Goal: Information Seeking & Learning: Learn about a topic

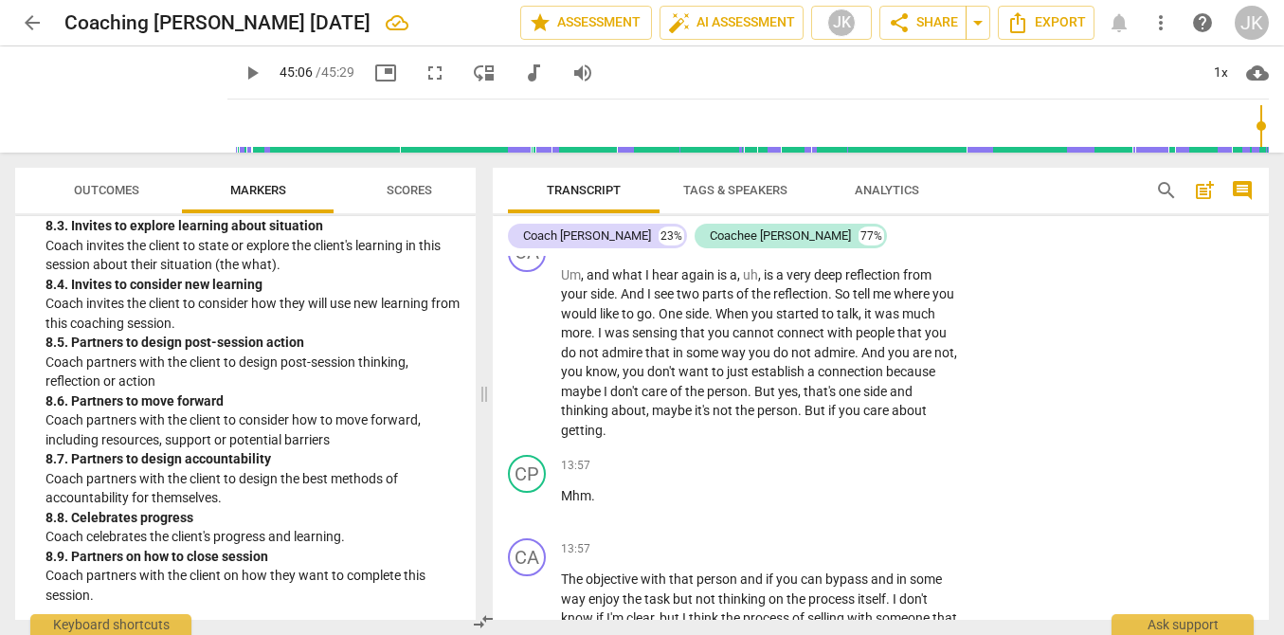
scroll to position [3988, 0]
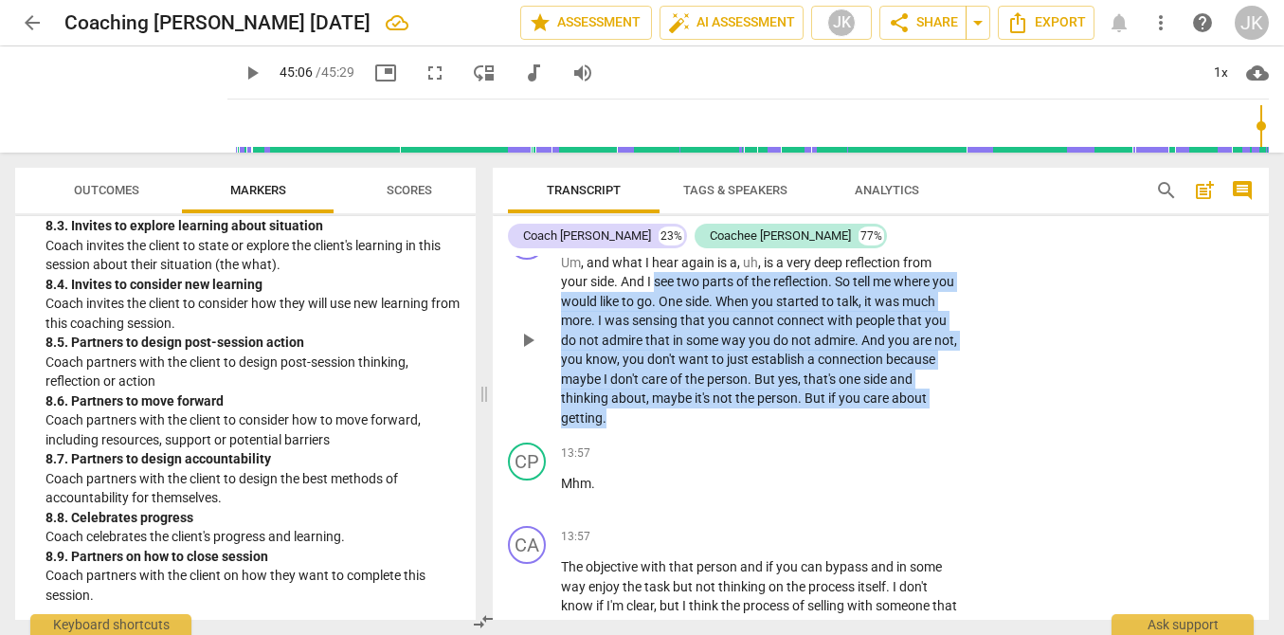
drag, startPoint x: 654, startPoint y: 319, endPoint x: 852, endPoint y: 447, distance: 235.8
click at [852, 428] on p "Um , and what I hear again is a , uh , is a very deep reflection from your side…" at bounding box center [760, 340] width 399 height 175
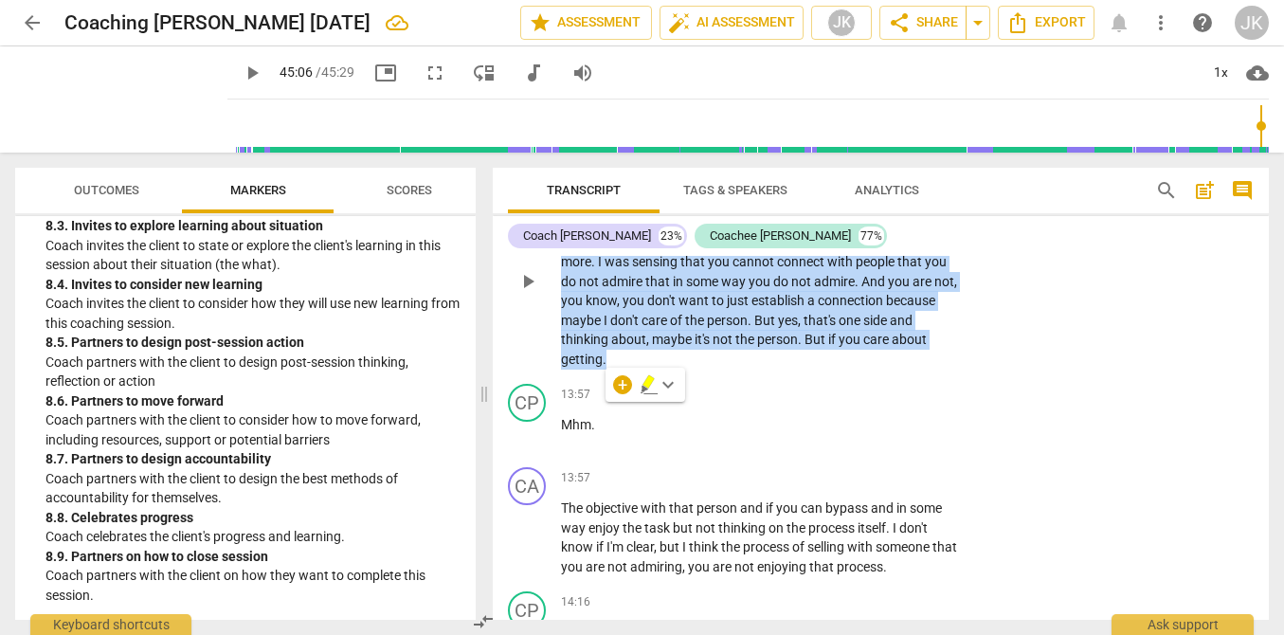
scroll to position [4054, 0]
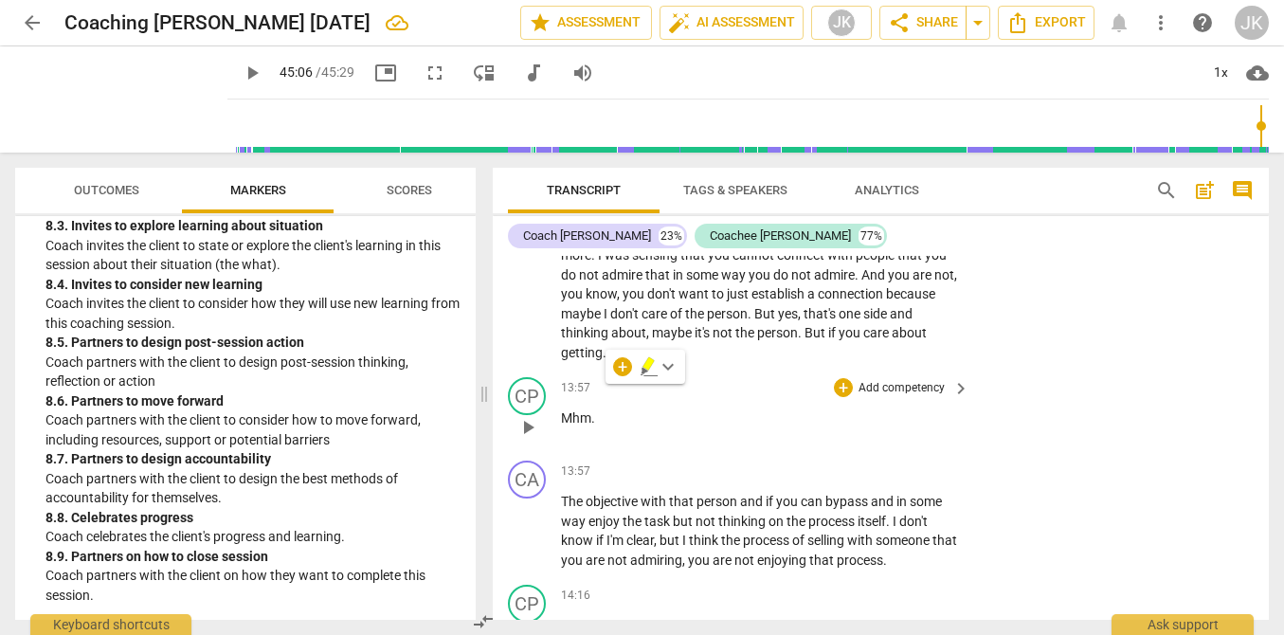
click at [710, 445] on div "13:57 + Add competency keyboard_arrow_right Mhm ." at bounding box center [766, 411] width 410 height 68
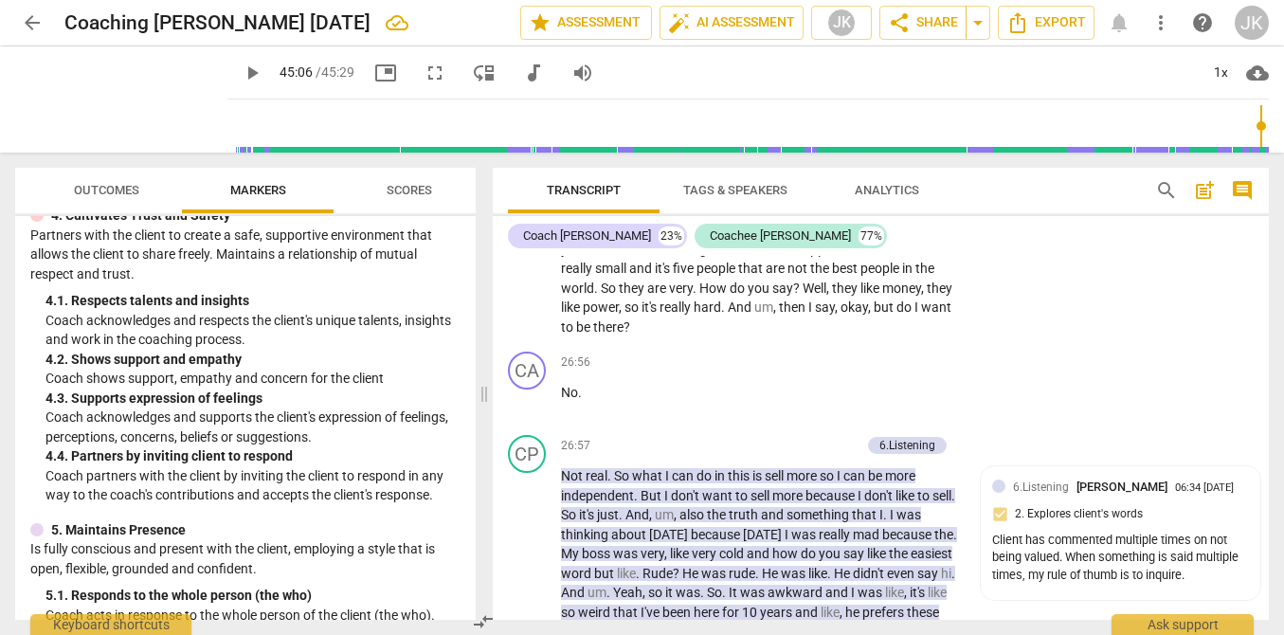
scroll to position [735, 0]
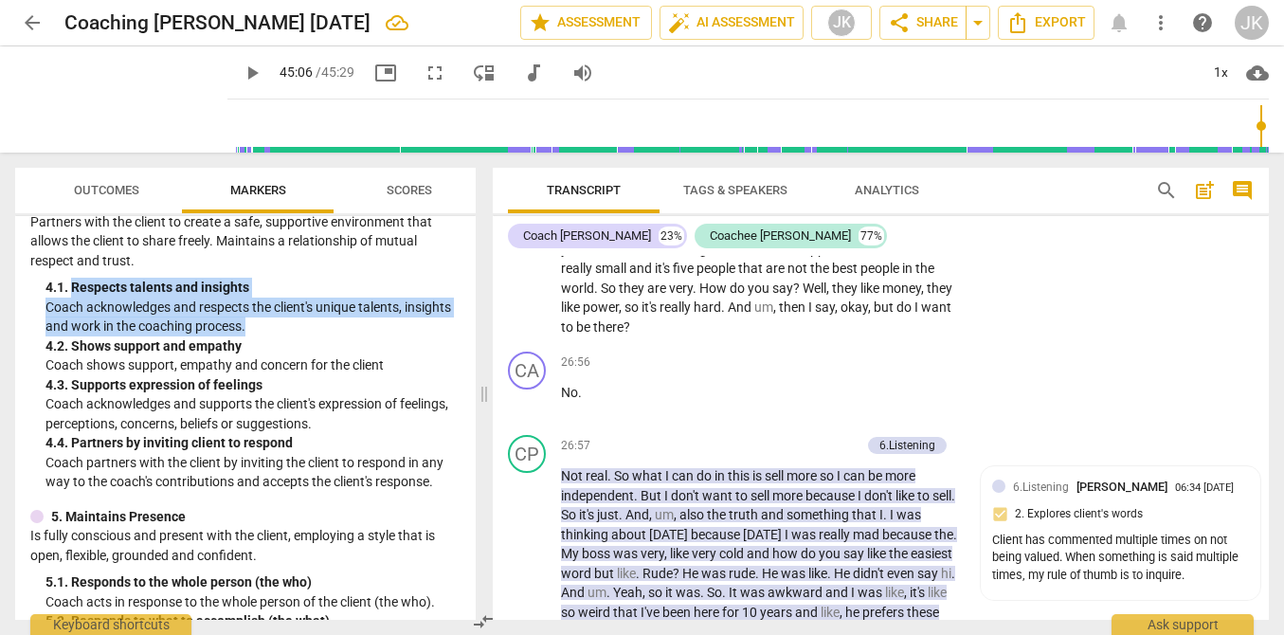
drag, startPoint x: 74, startPoint y: 290, endPoint x: 324, endPoint y: 326, distance: 252.7
click at [324, 326] on div "4. 1. Respects talents and insights Coach acknowledges and respects the client'…" at bounding box center [252, 307] width 415 height 59
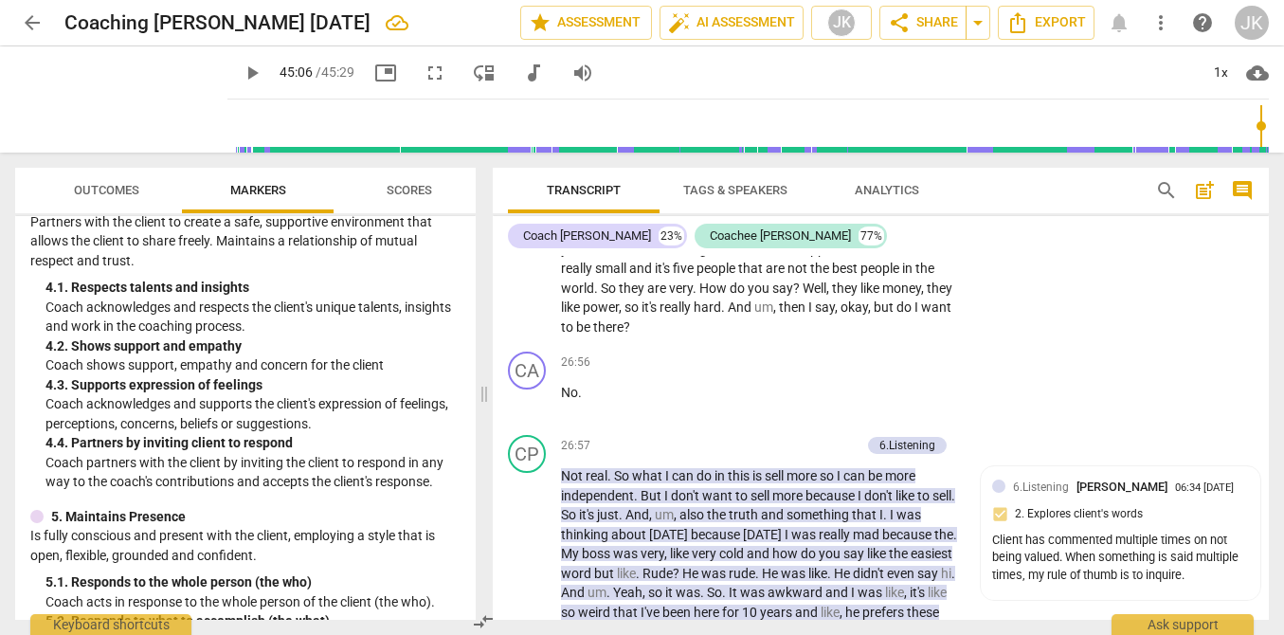
click at [208, 367] on p "Coach shows support, empathy and concern for the client" at bounding box center [252, 365] width 415 height 20
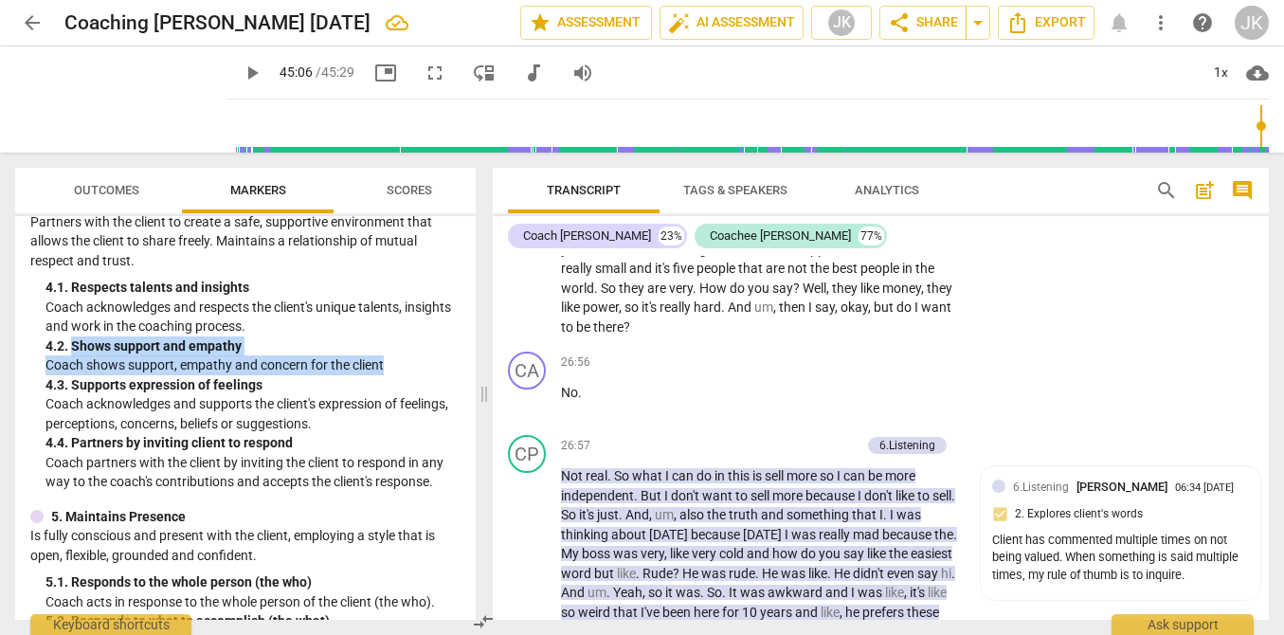
drag, startPoint x: 81, startPoint y: 345, endPoint x: 383, endPoint y: 364, distance: 301.9
click at [383, 364] on div "4. 2. Shows support and empathy Coach shows support, empathy and concern for th…" at bounding box center [252, 355] width 415 height 39
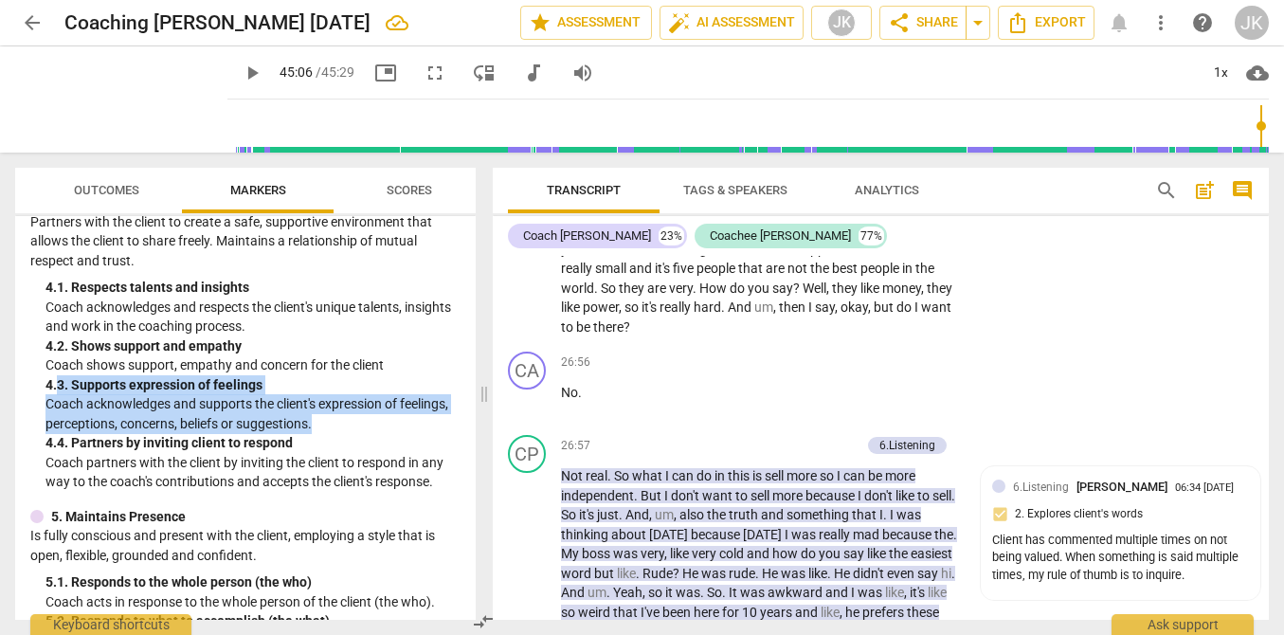
drag, startPoint x: 56, startPoint y: 388, endPoint x: 381, endPoint y: 429, distance: 327.7
click at [381, 430] on div "4. 3. Supports expression of feelings Coach acknowledges and supports the clien…" at bounding box center [252, 404] width 415 height 59
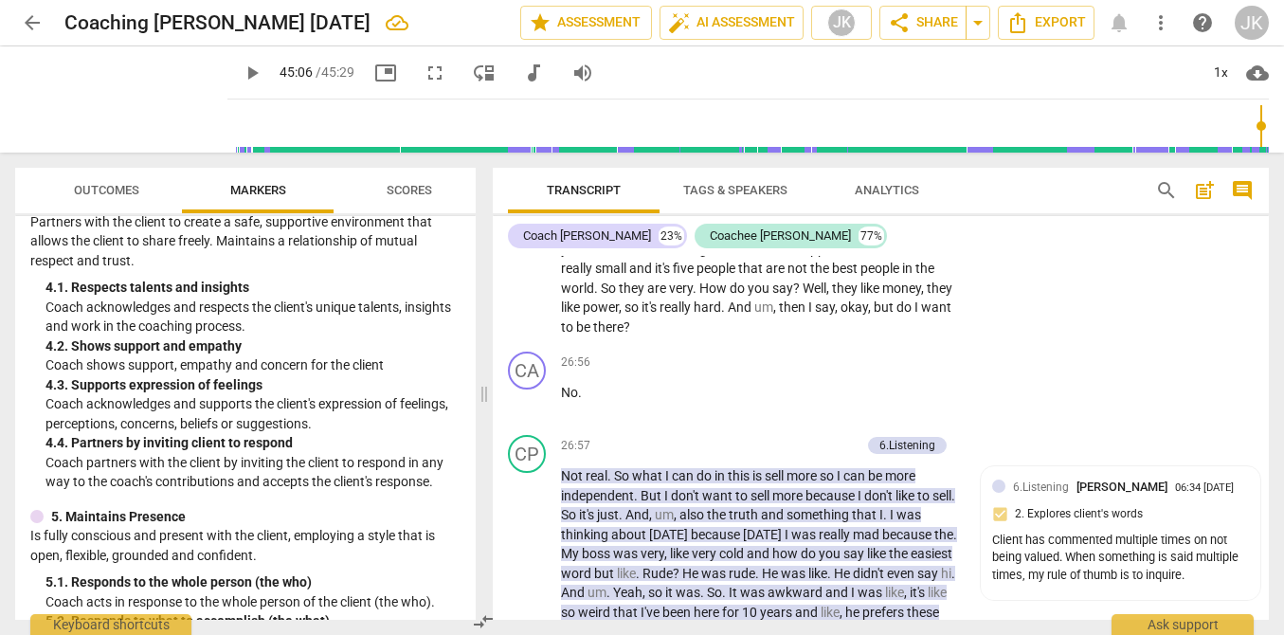
click at [208, 457] on p "Coach partners with the client by inviting the client to respond in any way to …" at bounding box center [252, 472] width 415 height 39
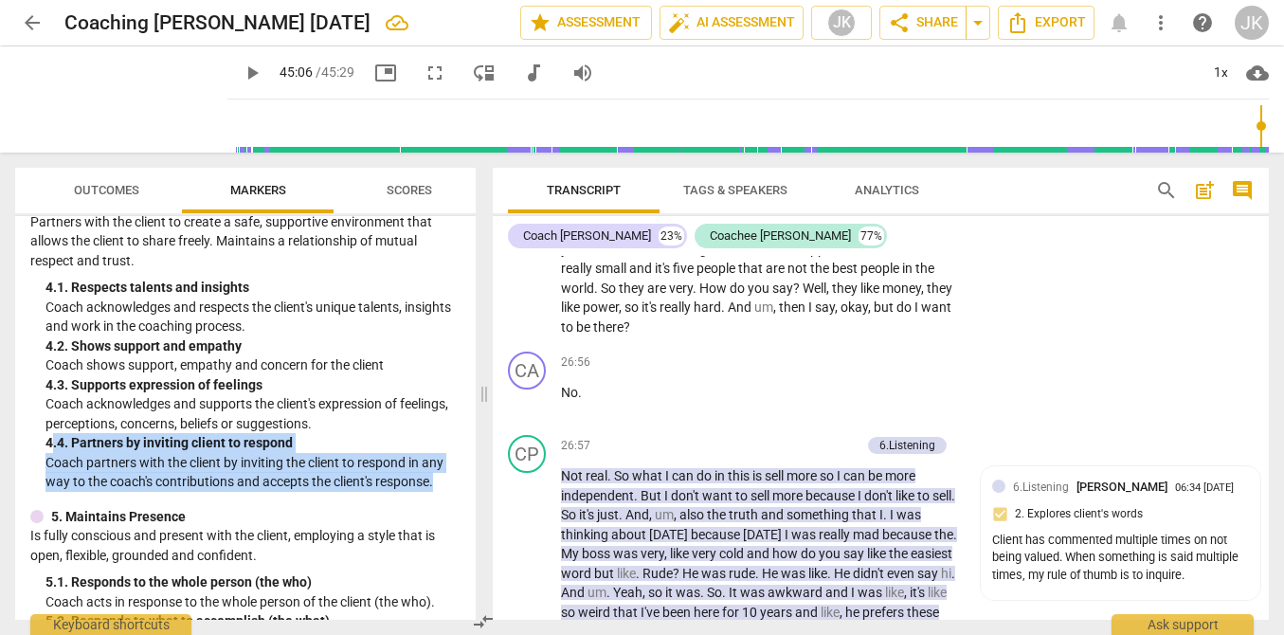
drag, startPoint x: 51, startPoint y: 439, endPoint x: 451, endPoint y: 487, distance: 402.8
click at [451, 487] on div "4. 4. Partners by inviting client to respond Coach partners with the client by …" at bounding box center [252, 462] width 415 height 59
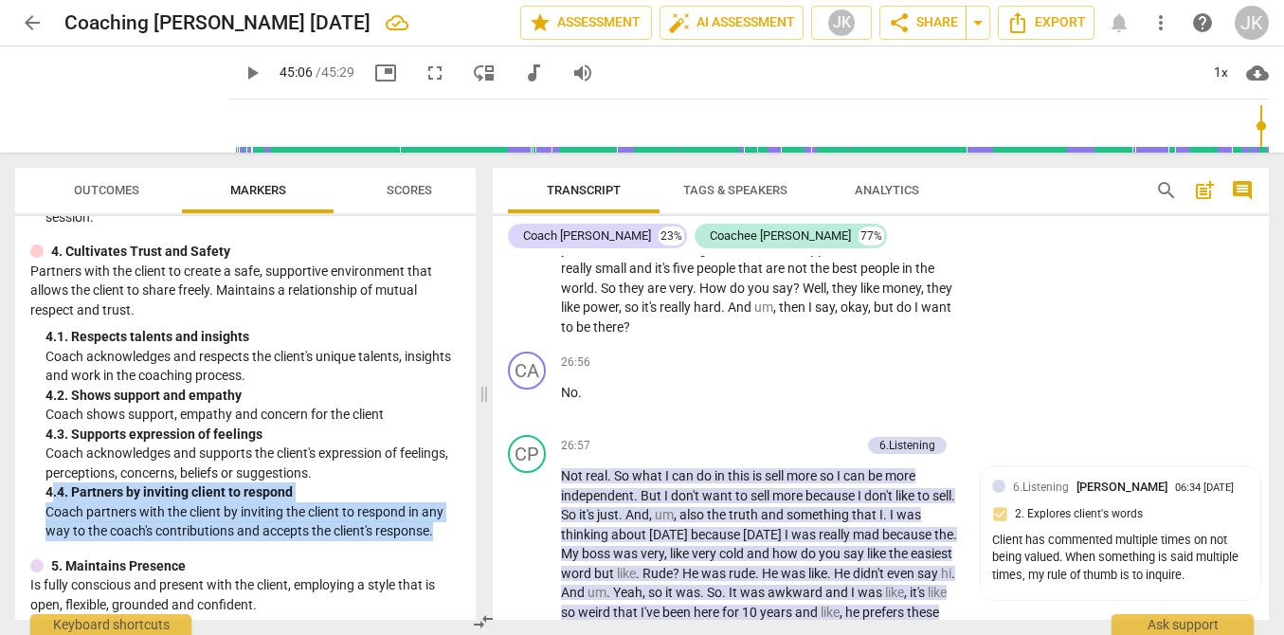
scroll to position [682, 0]
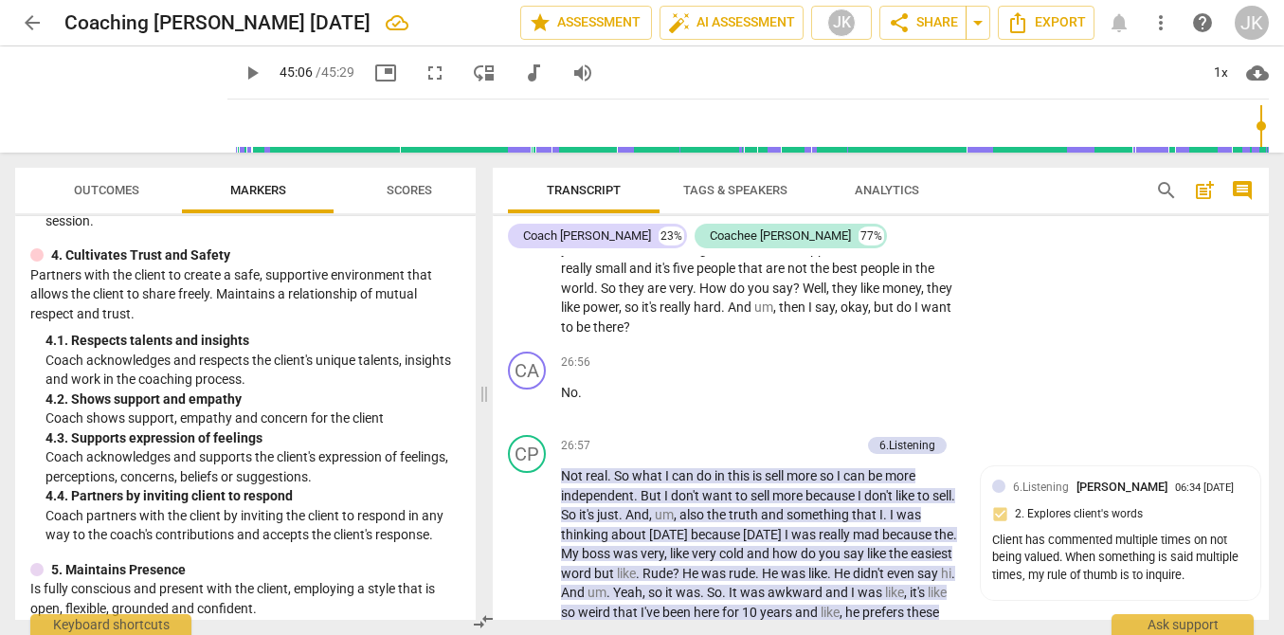
click at [131, 396] on div "4. 2. Shows support and empathy" at bounding box center [252, 399] width 415 height 20
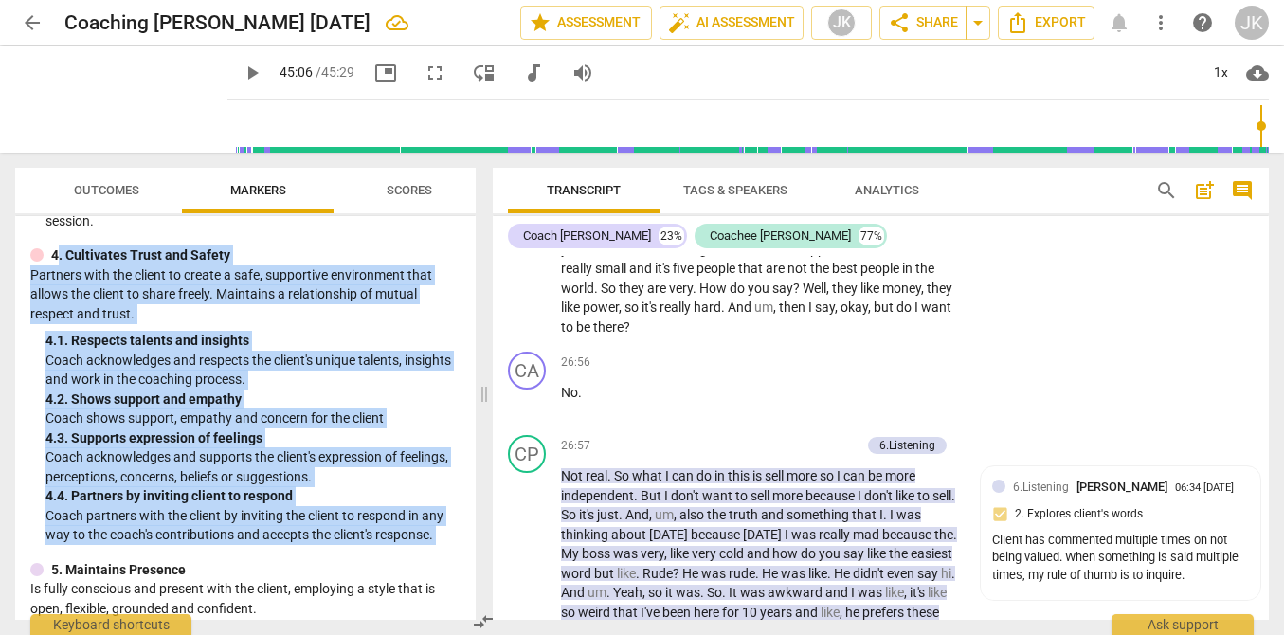
drag, startPoint x: 55, startPoint y: 257, endPoint x: 452, endPoint y: 547, distance: 491.6
click at [452, 547] on div "ICF PCC Markers (2020) visibility 1. Demonstrates Ethical Practice Understands …" at bounding box center [245, 418] width 461 height 404
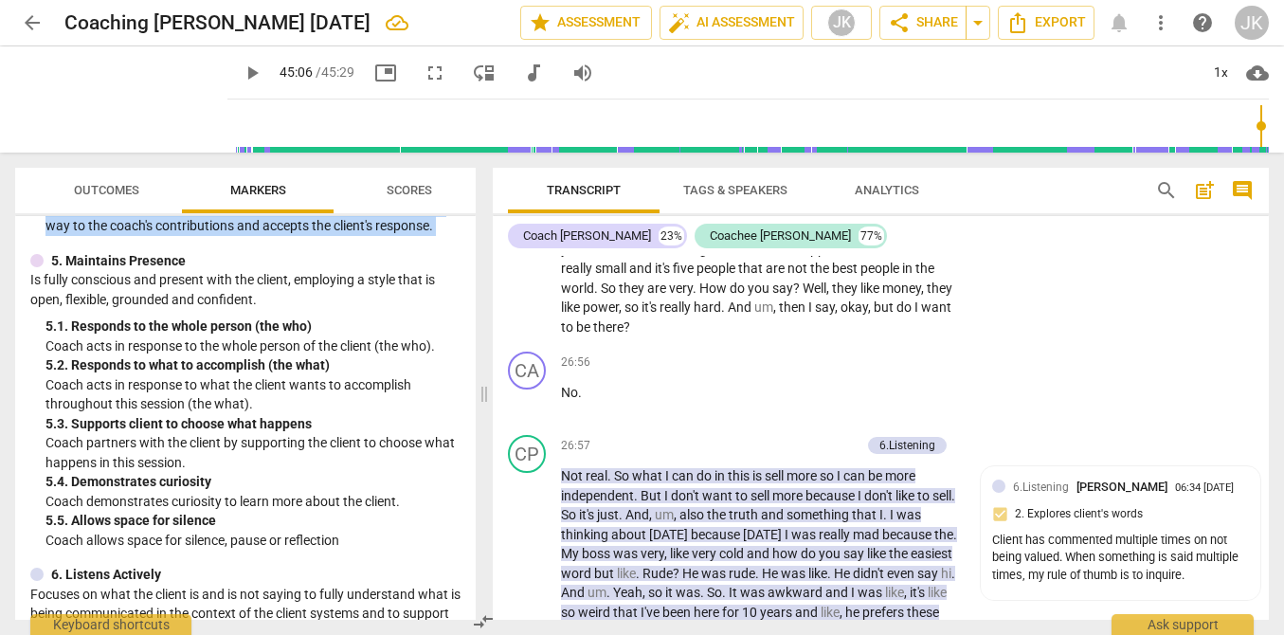
scroll to position [992, 0]
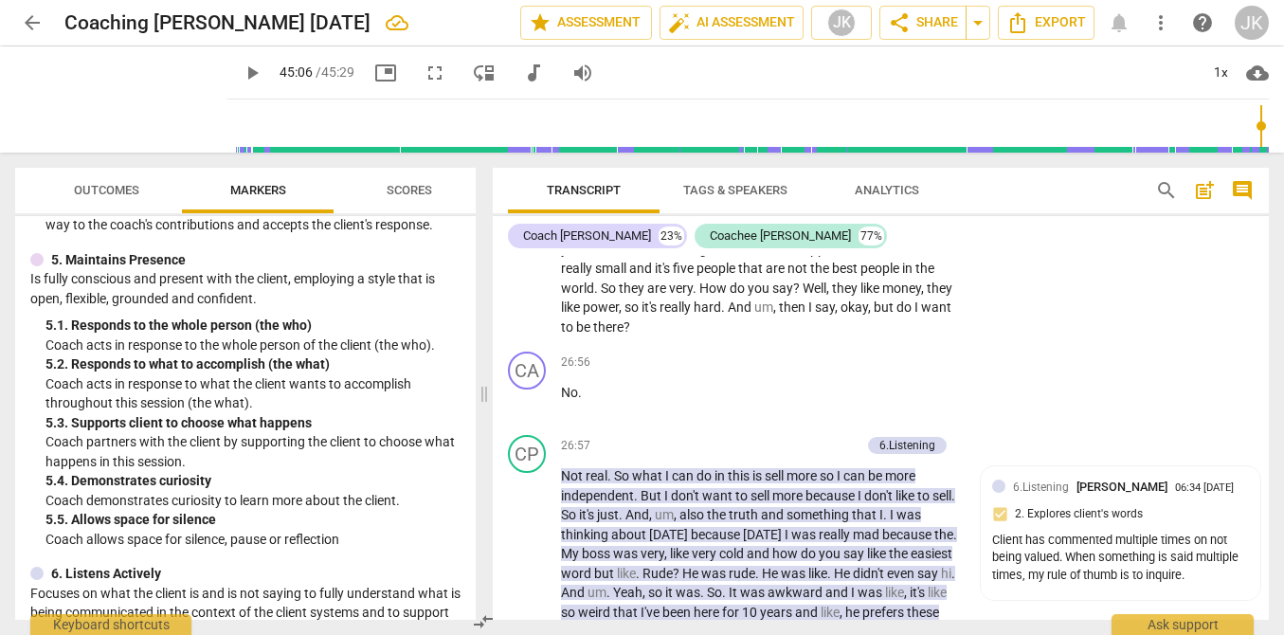
click at [321, 539] on p "Coach allows space for silence, pause or reflection" at bounding box center [252, 540] width 415 height 20
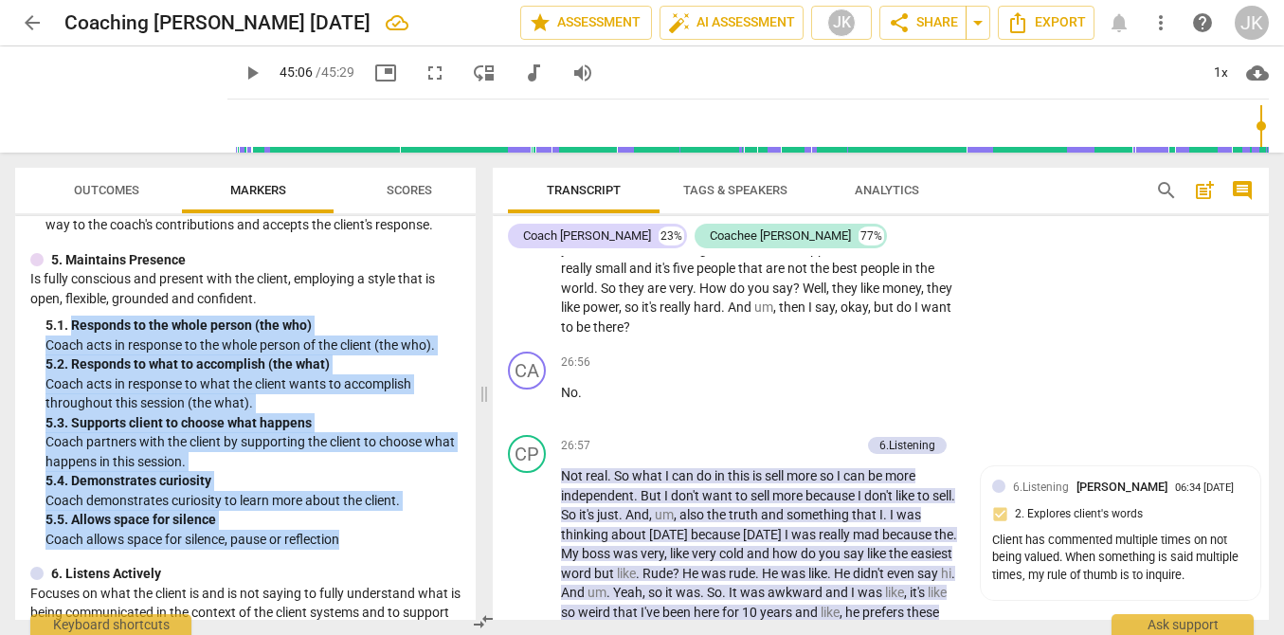
drag, startPoint x: 352, startPoint y: 541, endPoint x: 73, endPoint y: 326, distance: 352.0
click at [73, 326] on div "5. Maintains Presence Is fully conscious and present with the client, employing…" at bounding box center [245, 399] width 430 height 299
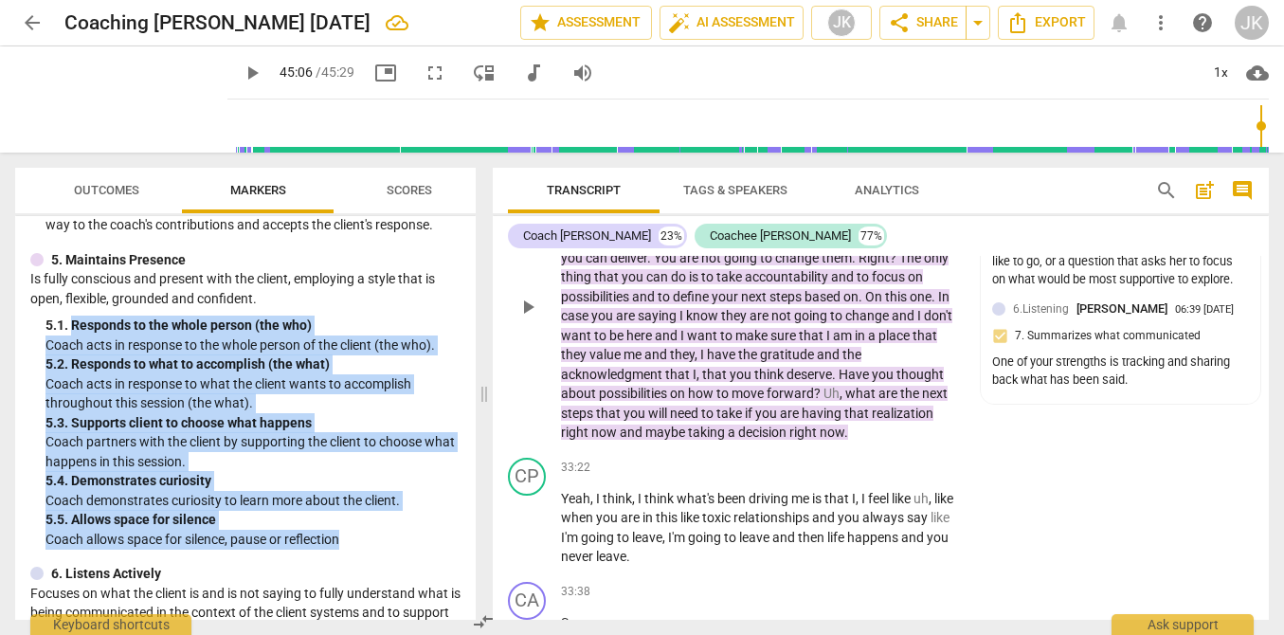
scroll to position [9514, 0]
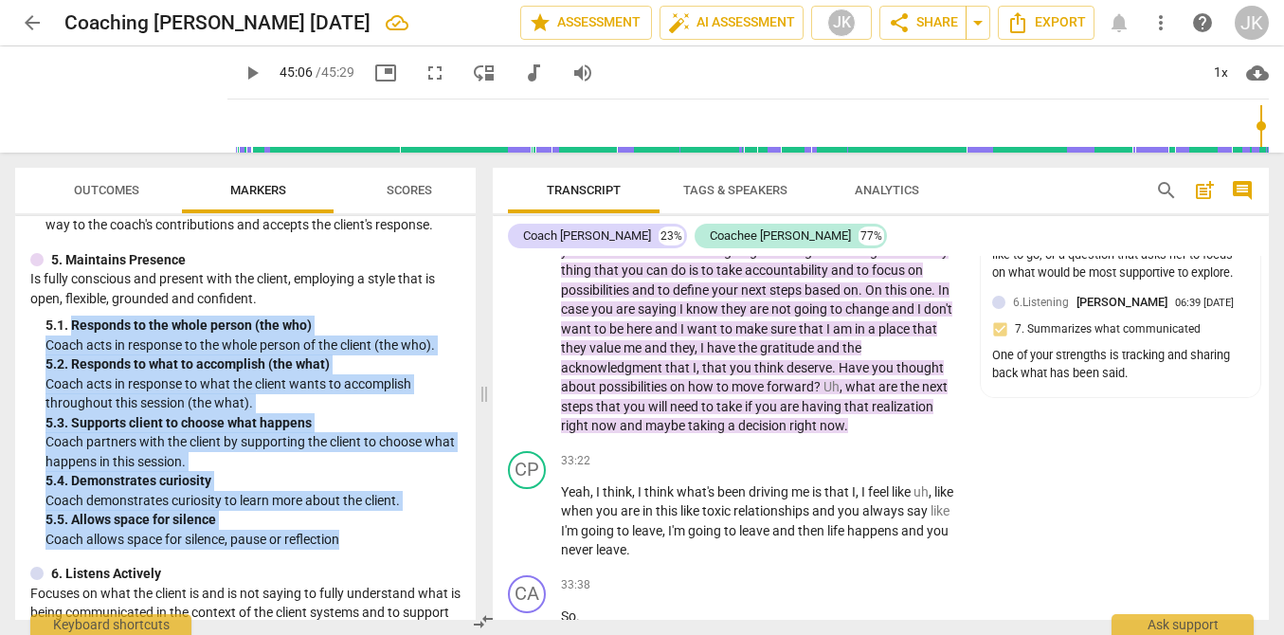
click at [76, 421] on div "5. 3. Supports client to choose what happens" at bounding box center [252, 423] width 415 height 20
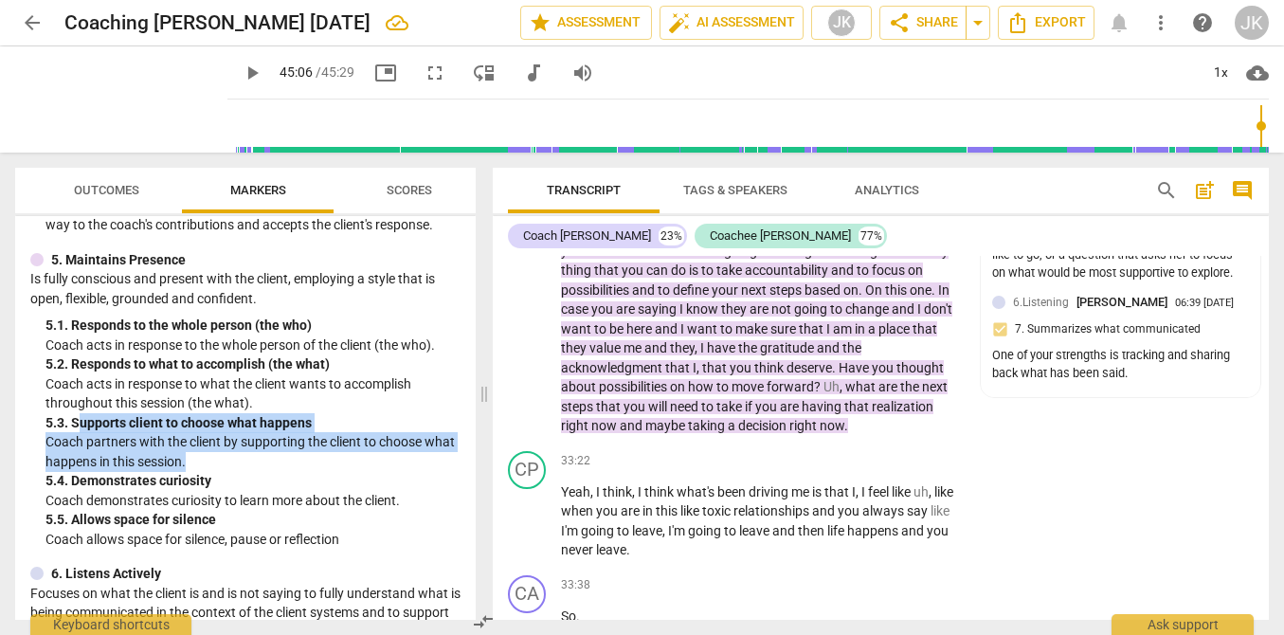
drag, startPoint x: 76, startPoint y: 421, endPoint x: 255, endPoint y: 454, distance: 182.1
click at [255, 454] on div "5. 3. Supports client to choose what happens Coach partners with the client by …" at bounding box center [252, 442] width 415 height 59
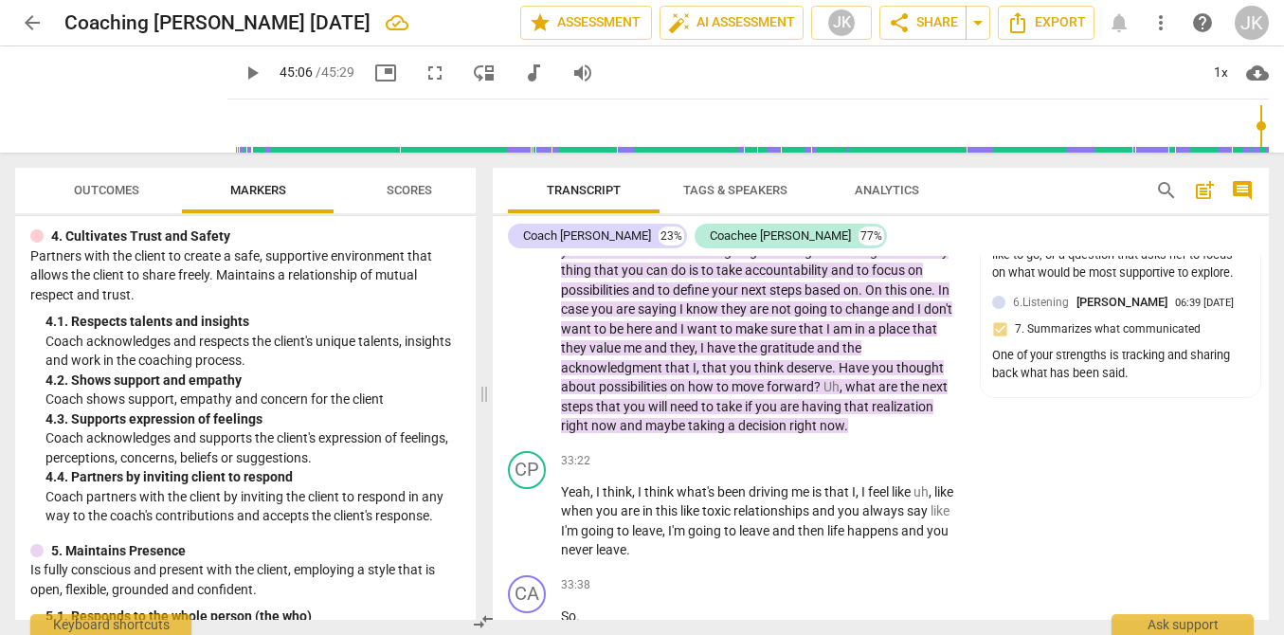
scroll to position [702, 0]
type input "2706"
